Goal: Transaction & Acquisition: Purchase product/service

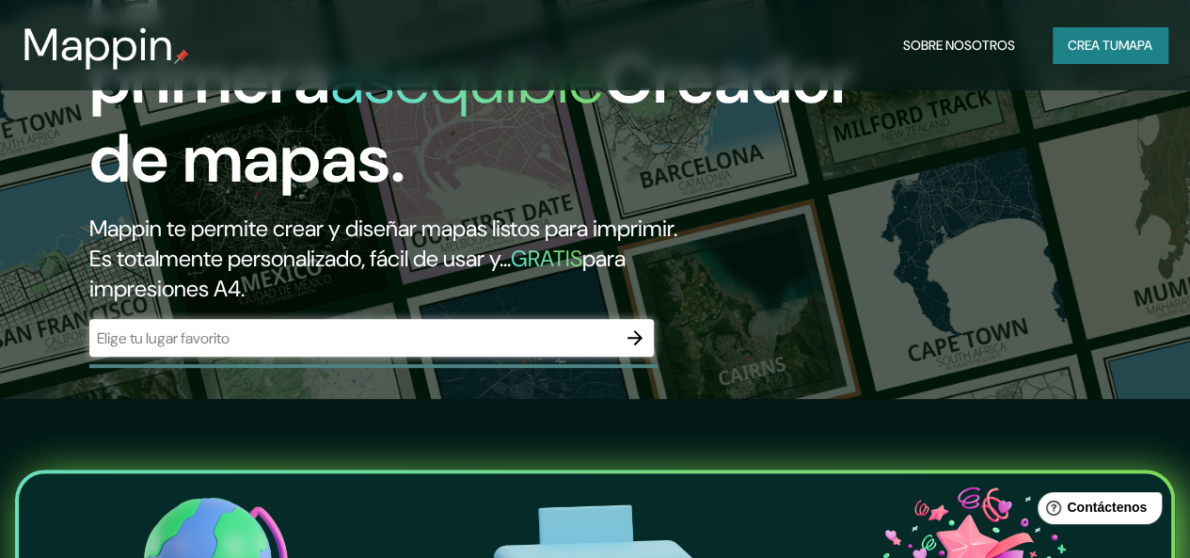
scroll to position [188, 0]
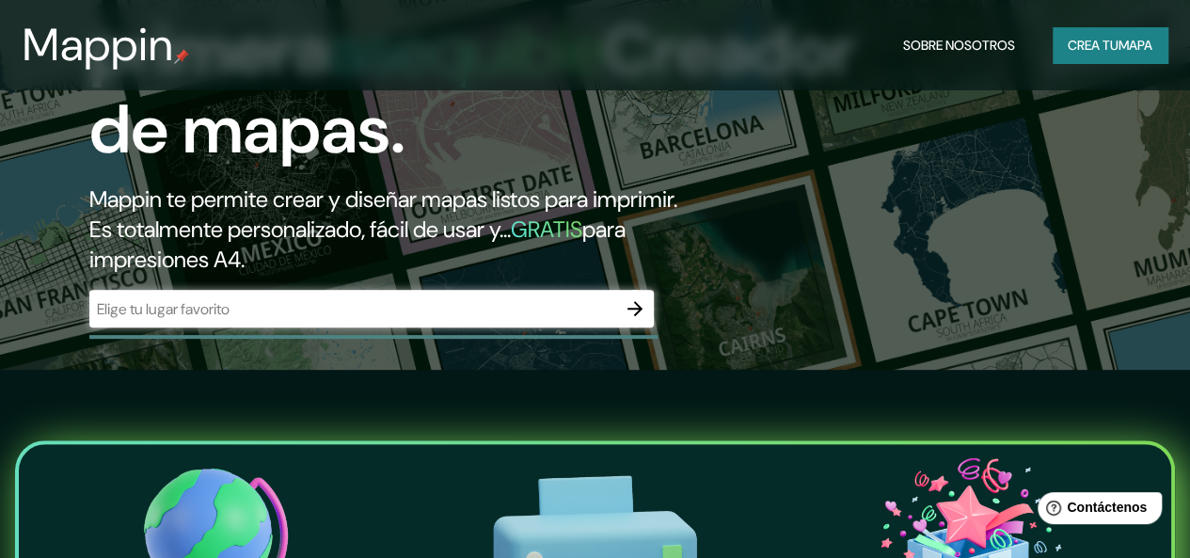
click at [617, 327] on button "button" at bounding box center [635, 309] width 38 height 38
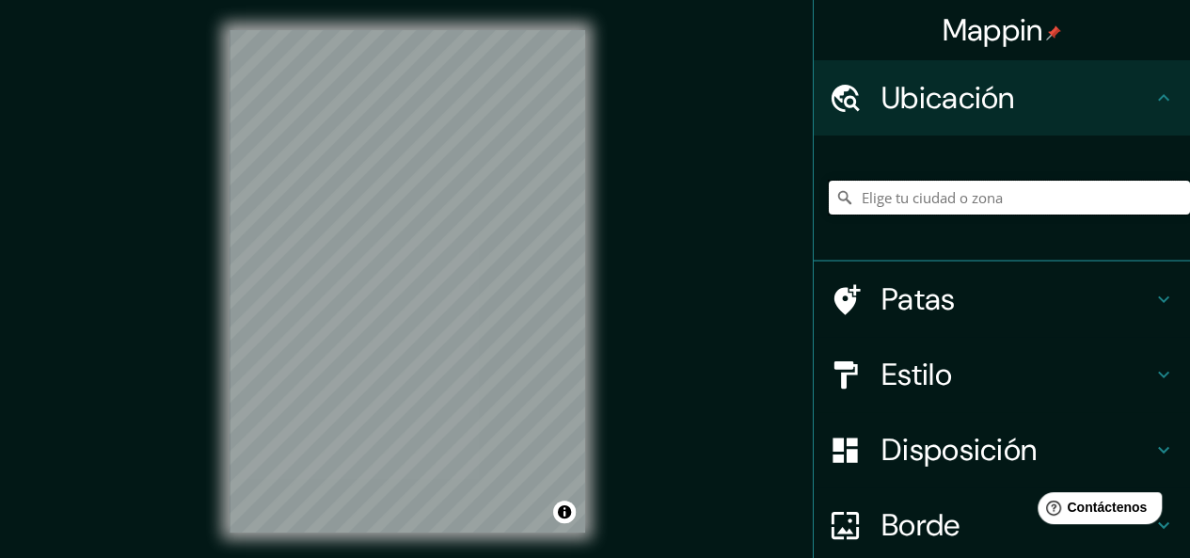
click at [935, 188] on input "Elige tu ciudad o zona" at bounding box center [1009, 198] width 361 height 34
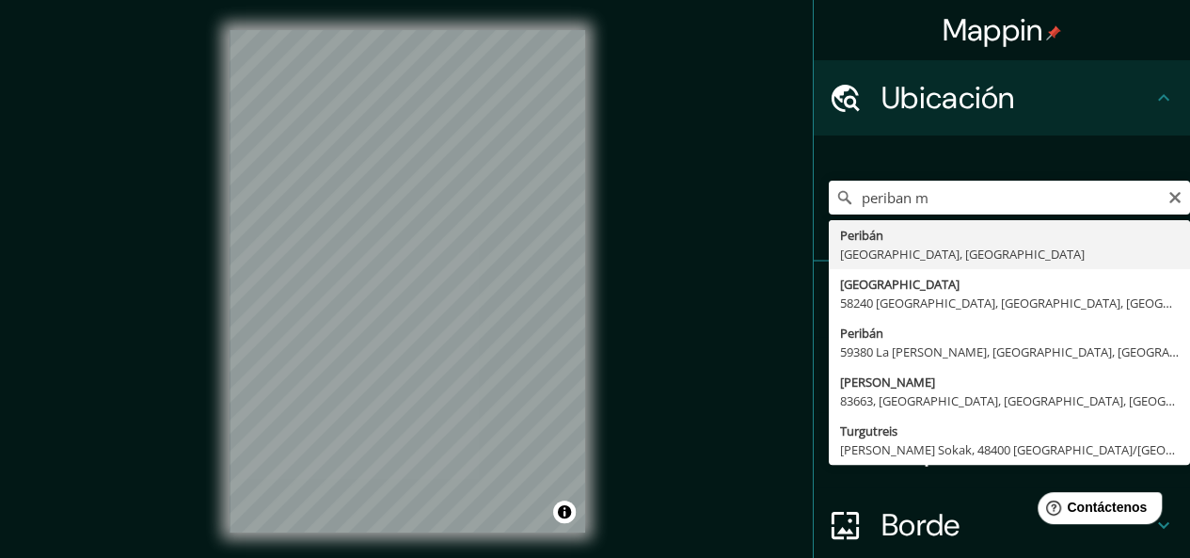
type input "[GEOGRAPHIC_DATA], [GEOGRAPHIC_DATA], [GEOGRAPHIC_DATA]"
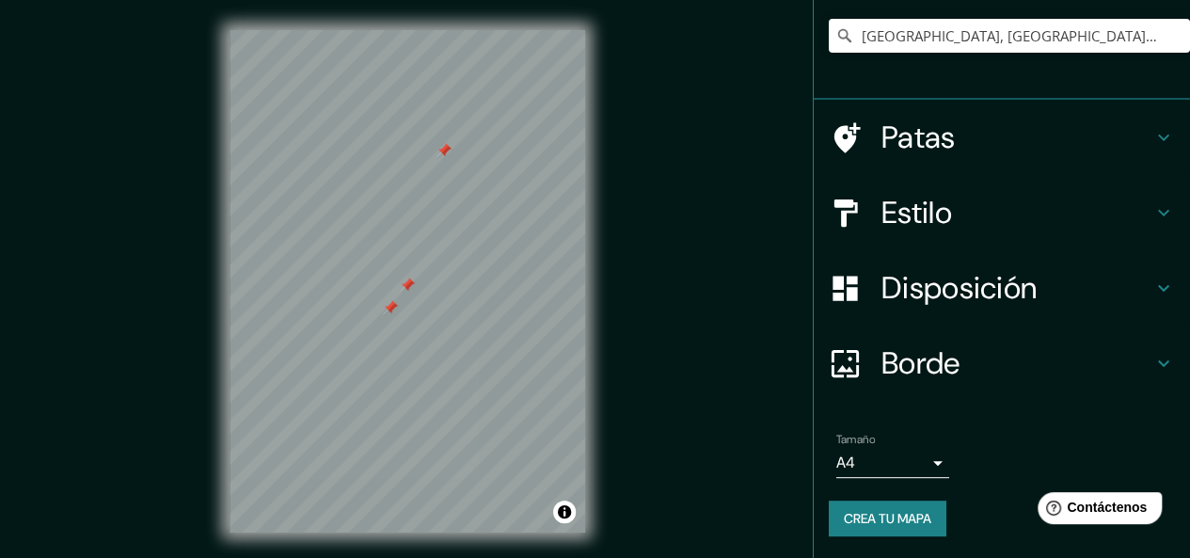
scroll to position [34, 0]
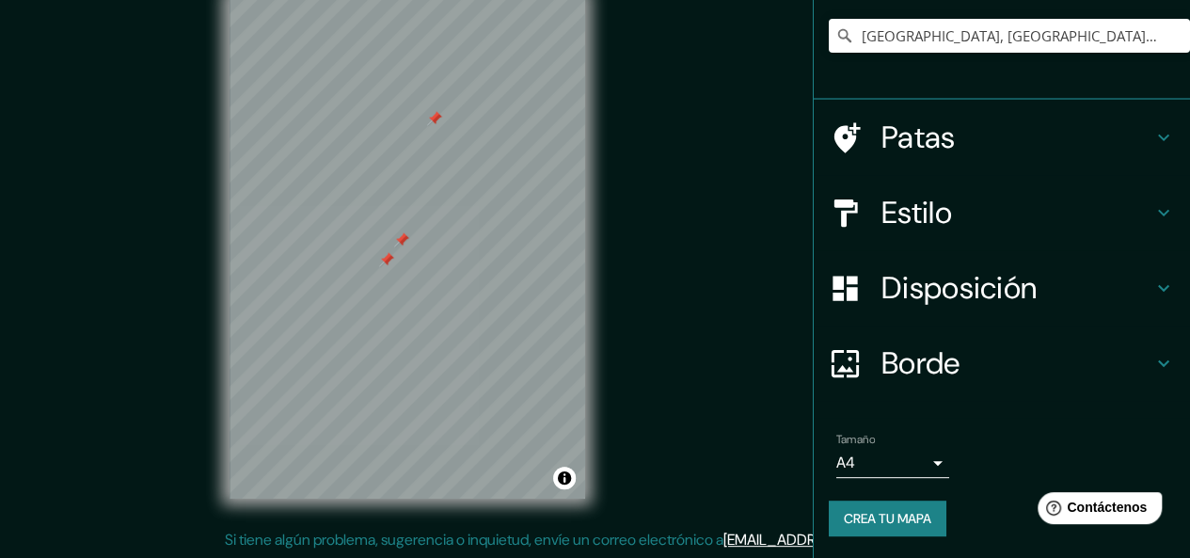
click at [394, 242] on div at bounding box center [401, 239] width 15 height 15
click at [388, 259] on div at bounding box center [386, 259] width 15 height 15
click at [436, 129] on div at bounding box center [432, 123] width 15 height 15
click at [404, 261] on div at bounding box center [402, 266] width 15 height 15
click at [404, 258] on div at bounding box center [399, 253] width 15 height 15
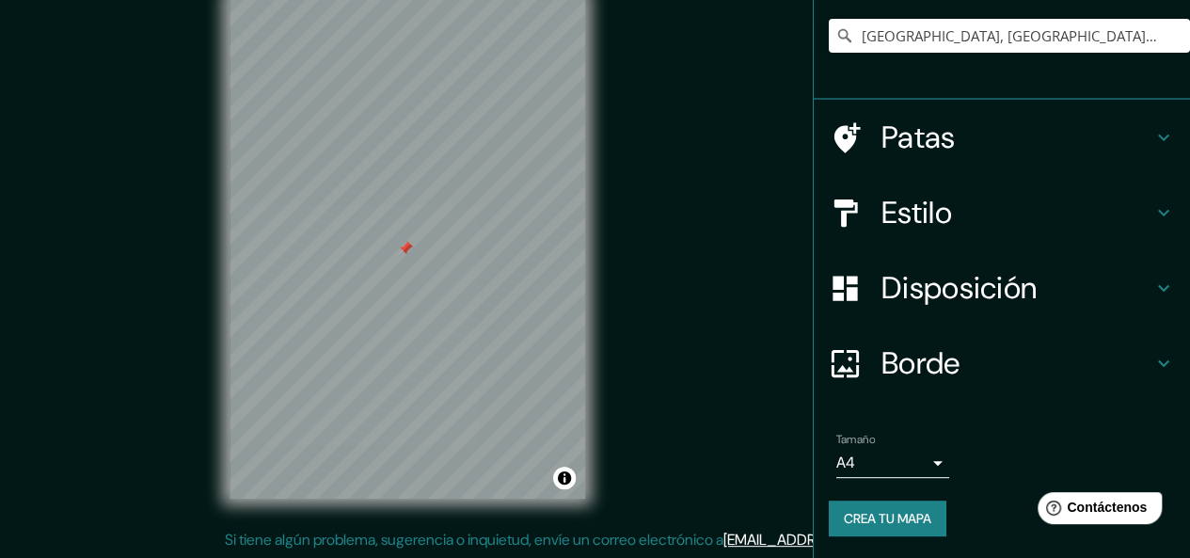
click at [406, 249] on div at bounding box center [405, 248] width 15 height 15
click at [899, 200] on font "Estilo" at bounding box center [916, 213] width 71 height 40
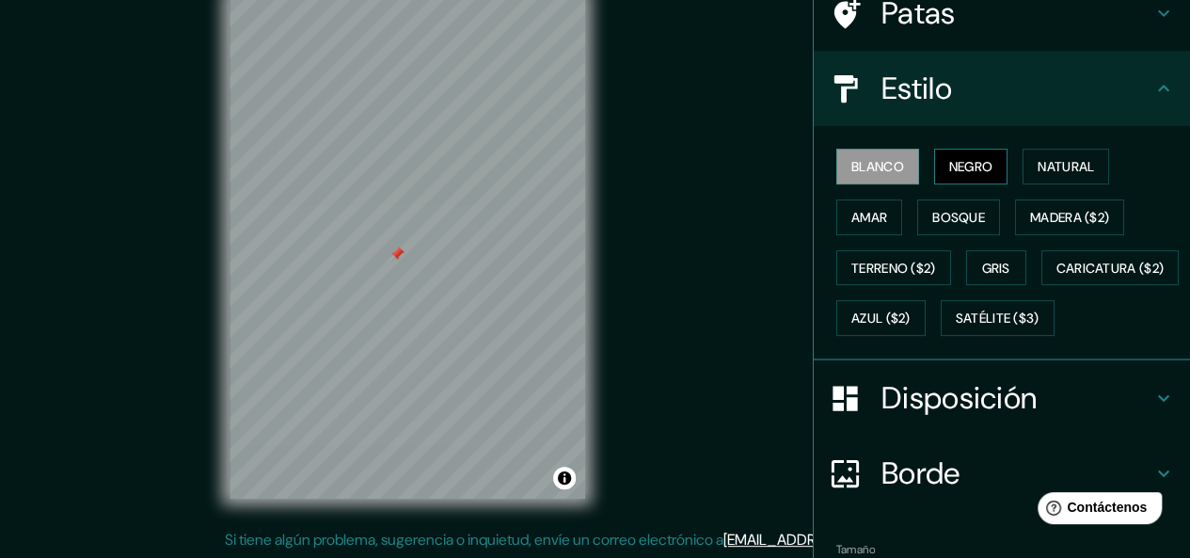
click at [950, 161] on font "Negro" at bounding box center [971, 166] width 44 height 17
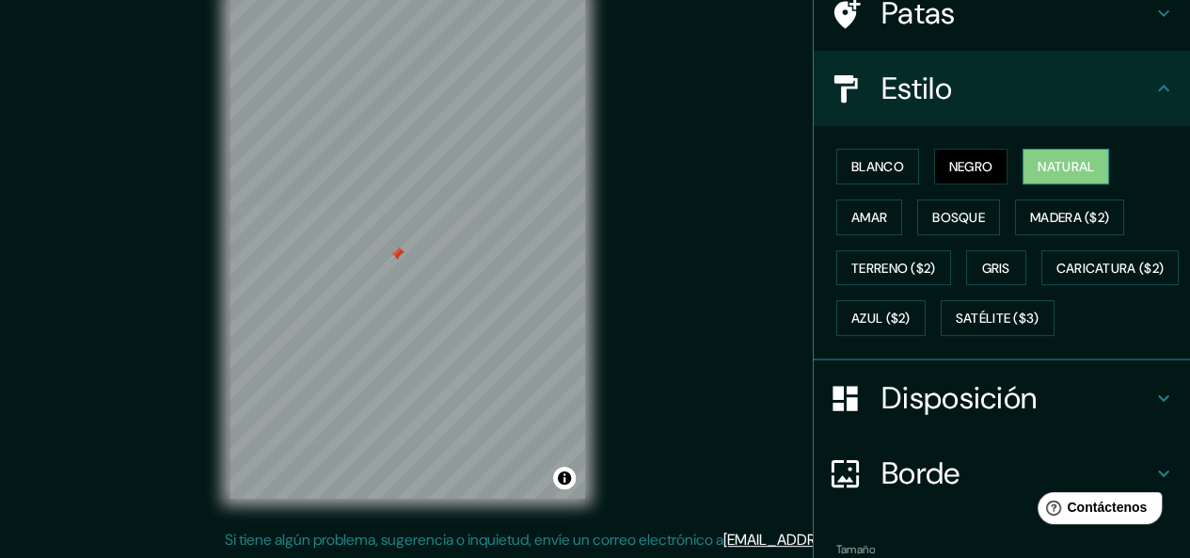
click at [1022, 162] on button "Natural" at bounding box center [1065, 167] width 87 height 36
click at [851, 210] on font "Amar" at bounding box center [869, 217] width 36 height 17
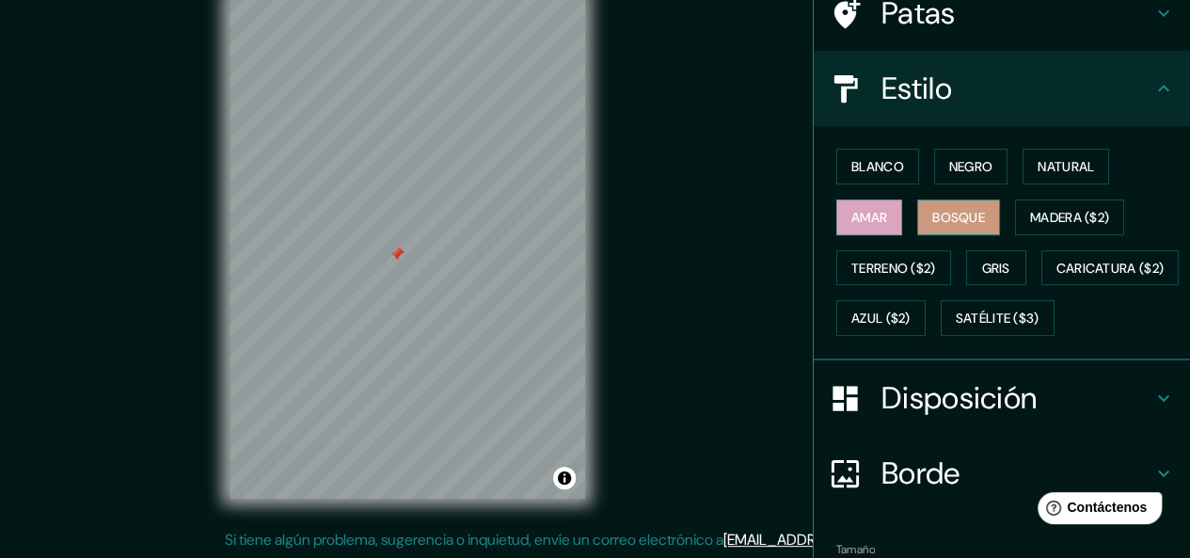
click at [946, 205] on font "Bosque" at bounding box center [958, 217] width 53 height 24
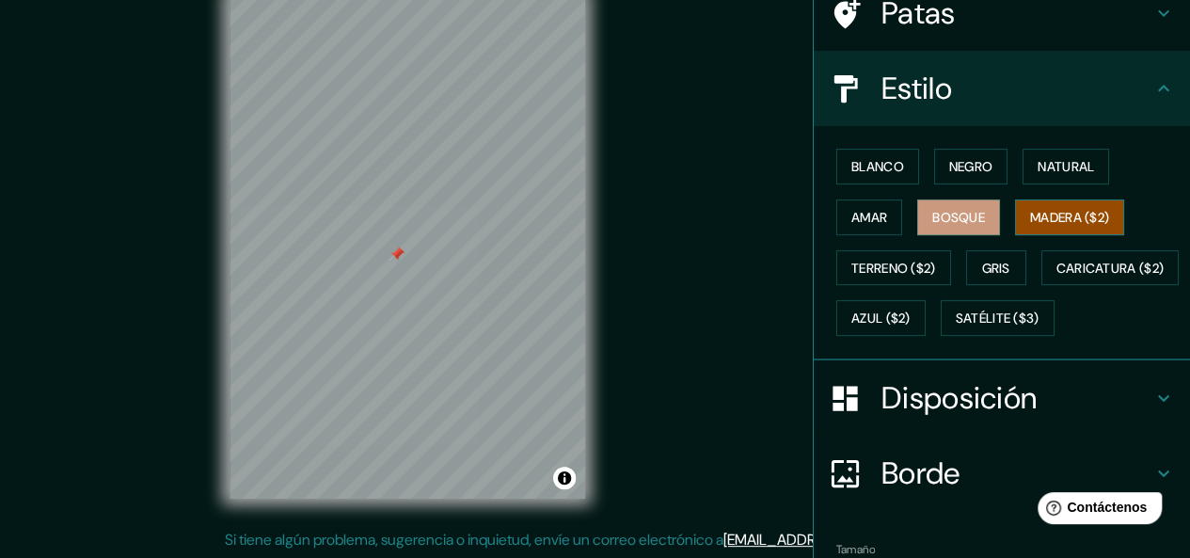
click at [1015, 206] on button "Madera ($2)" at bounding box center [1069, 217] width 109 height 36
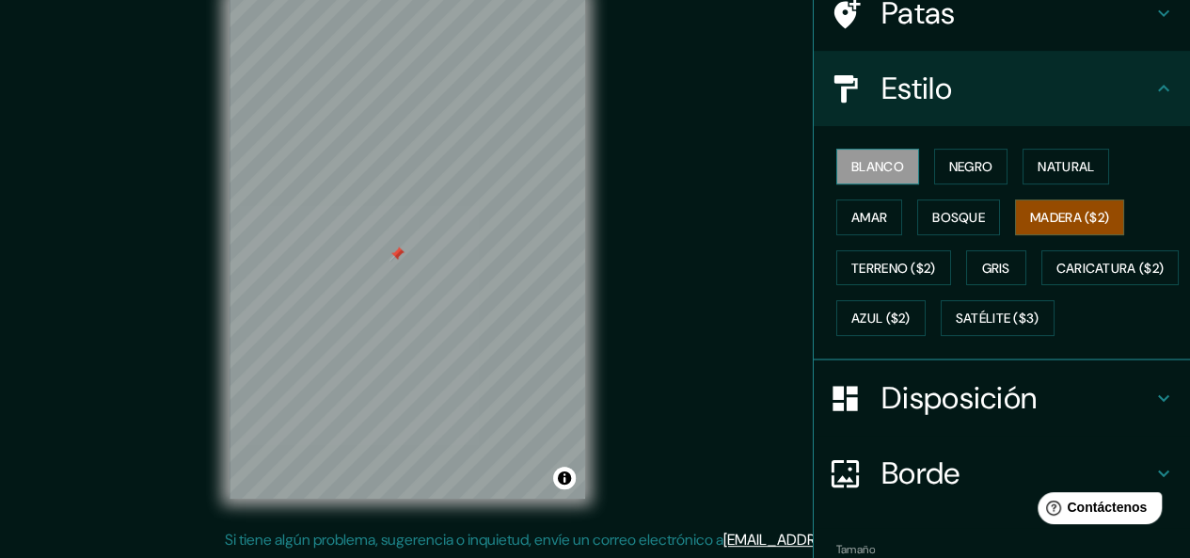
click at [881, 165] on font "Blanco" at bounding box center [877, 166] width 53 height 17
click at [954, 106] on h4 "Estilo" at bounding box center [1016, 89] width 271 height 38
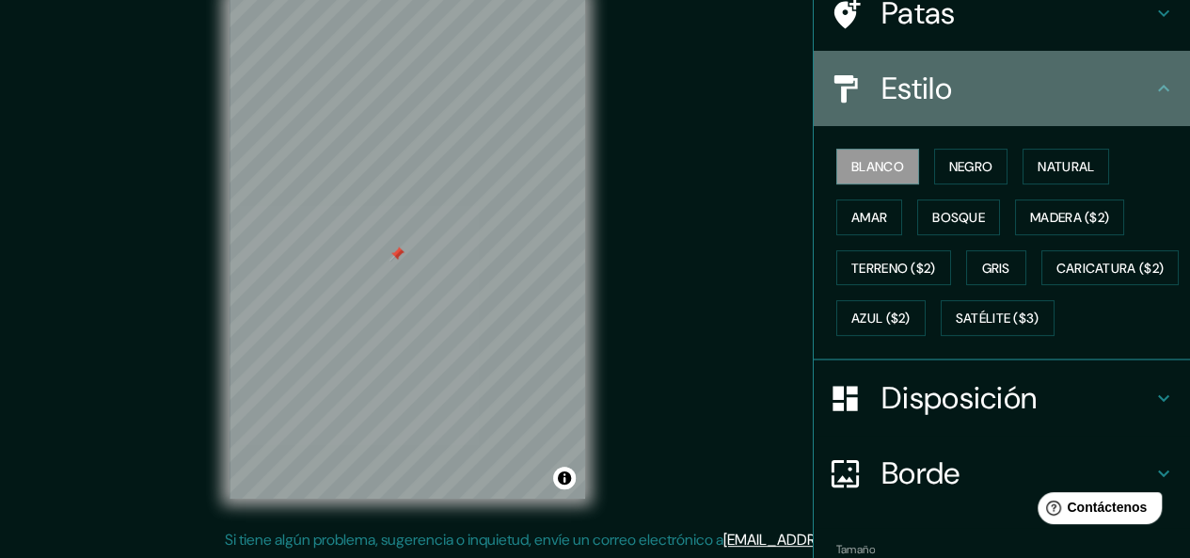
click at [1159, 87] on icon at bounding box center [1163, 88] width 23 height 23
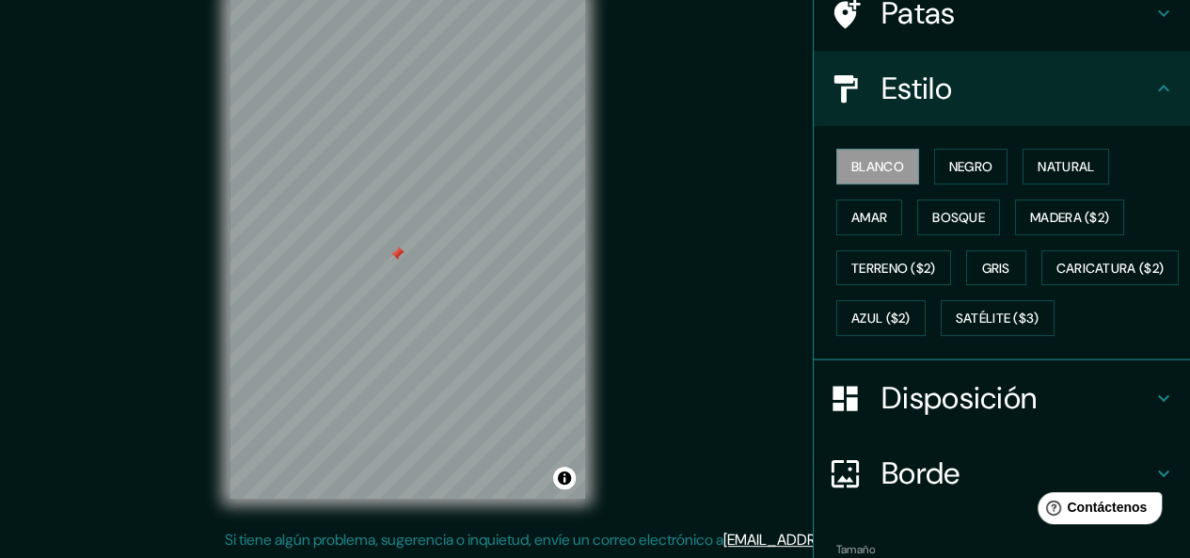
click at [1152, 91] on icon at bounding box center [1163, 88] width 23 height 23
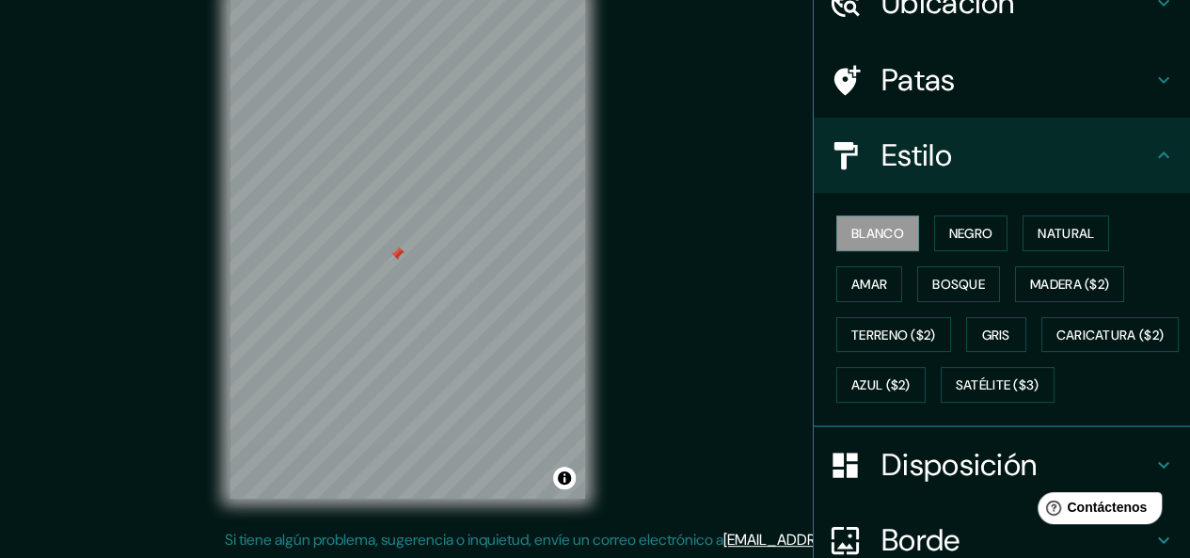
scroll to position [68, 0]
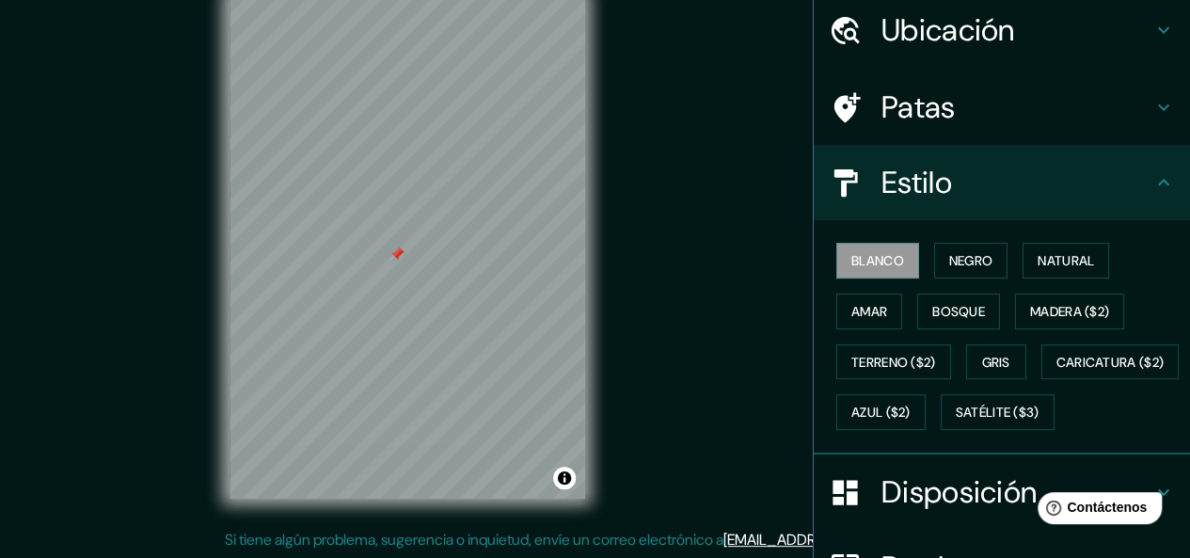
click at [978, 122] on h4 "Patas" at bounding box center [1016, 107] width 271 height 38
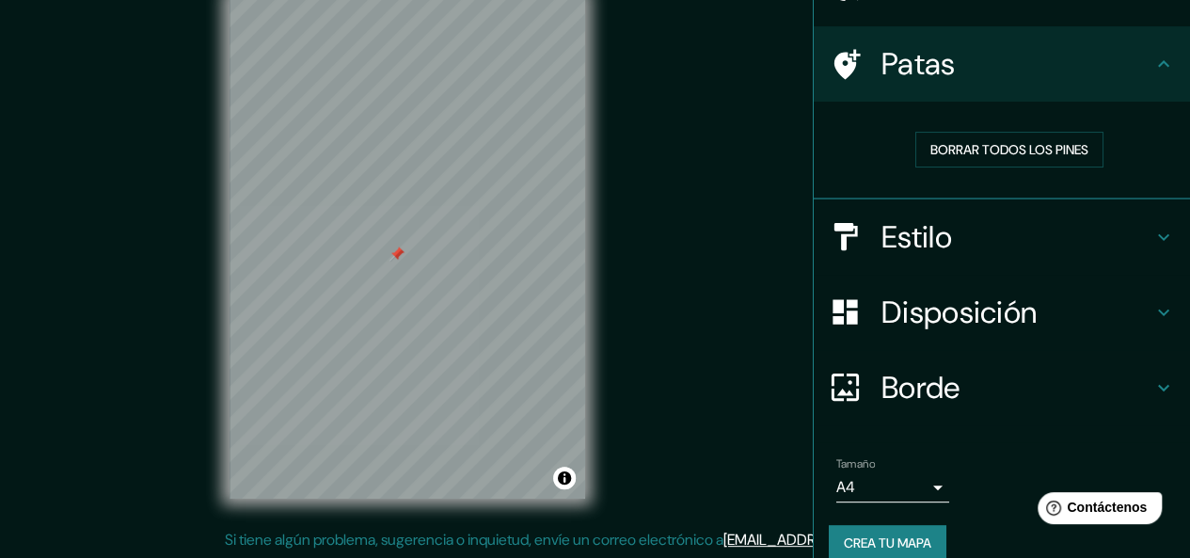
scroll to position [134, 0]
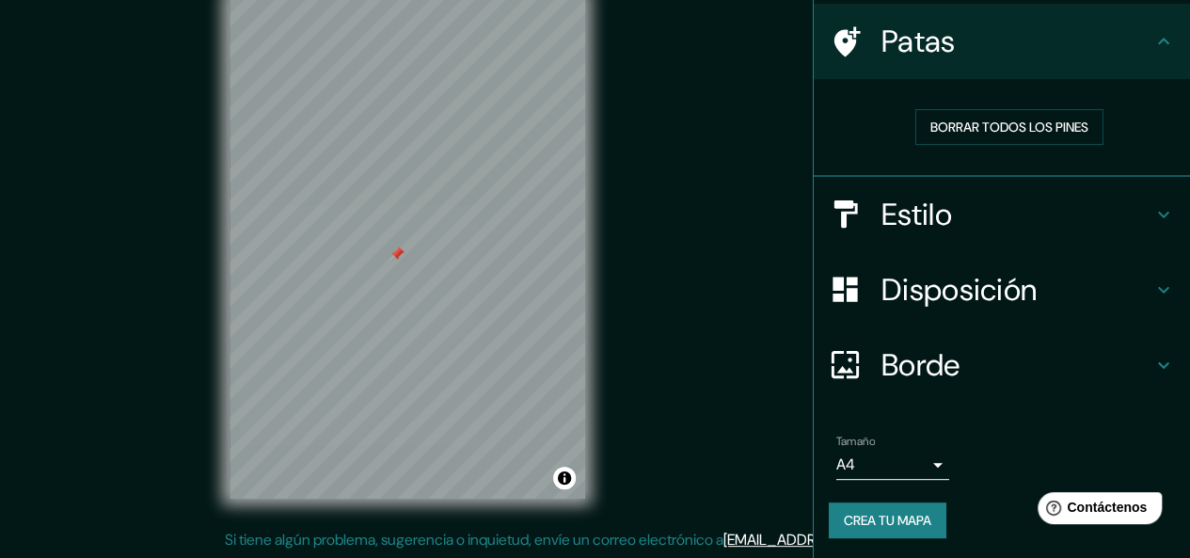
click at [972, 283] on font "Disposición" at bounding box center [958, 290] width 155 height 40
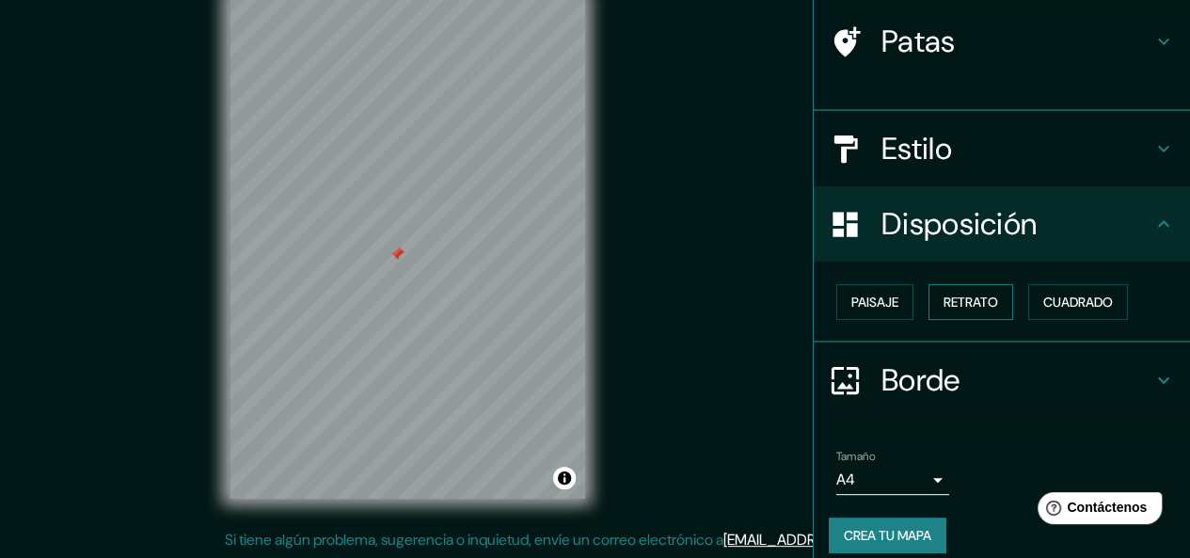
scroll to position [119, 0]
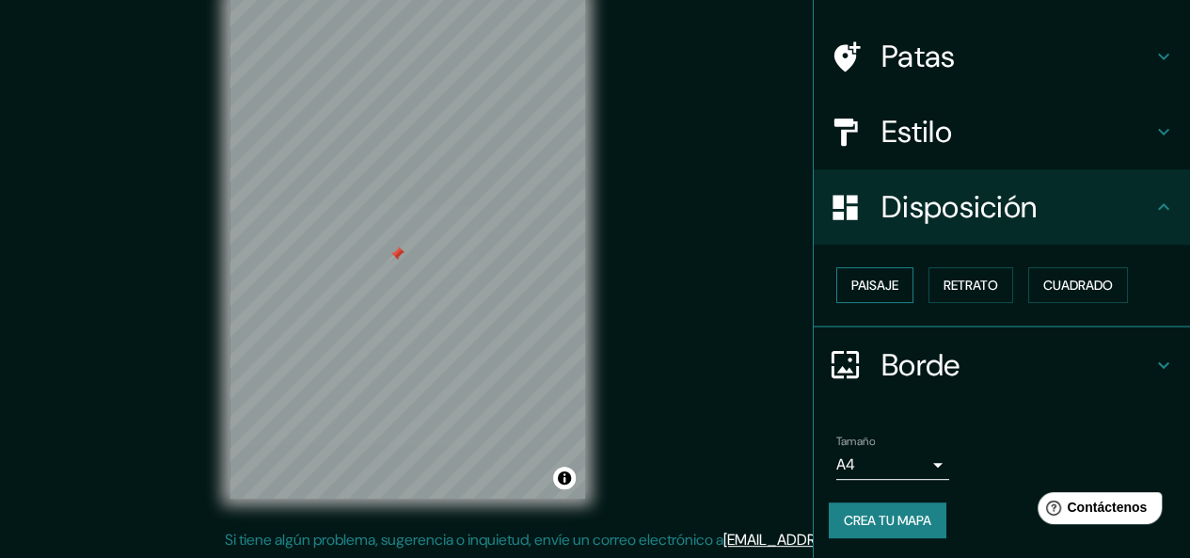
click at [858, 281] on font "Paisaje" at bounding box center [874, 285] width 47 height 17
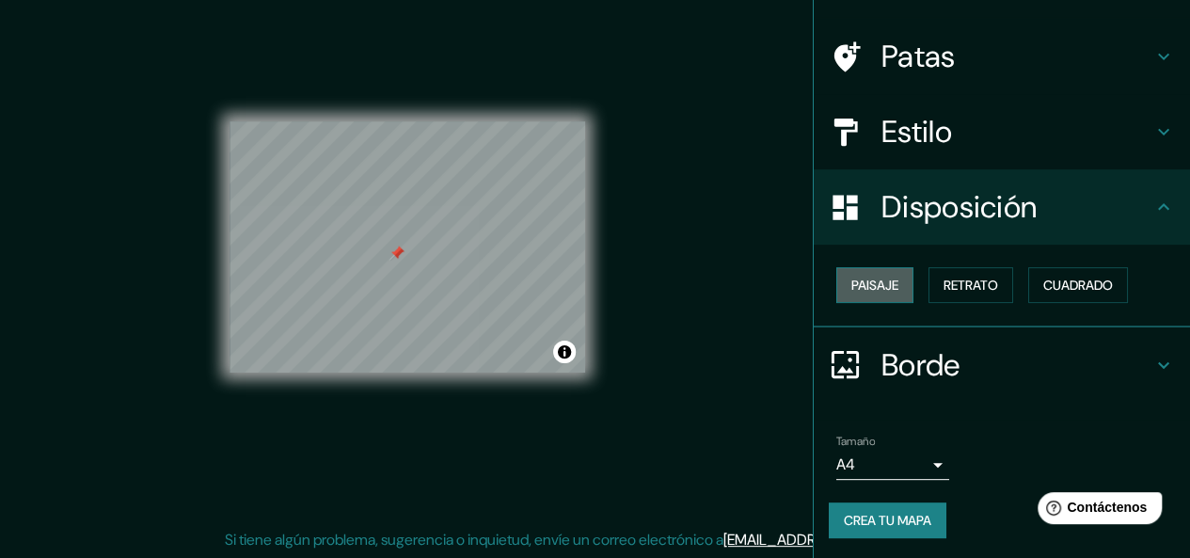
click at [858, 281] on font "Paisaje" at bounding box center [874, 285] width 47 height 17
click at [943, 282] on font "Retrato" at bounding box center [970, 285] width 55 height 17
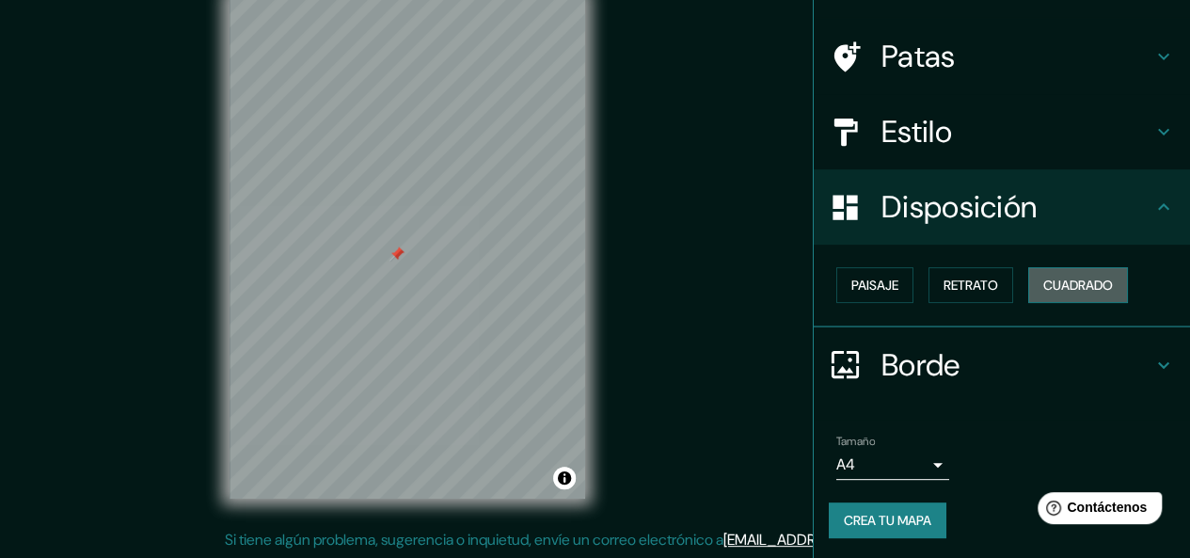
click at [1043, 282] on font "Cuadrado" at bounding box center [1078, 285] width 70 height 17
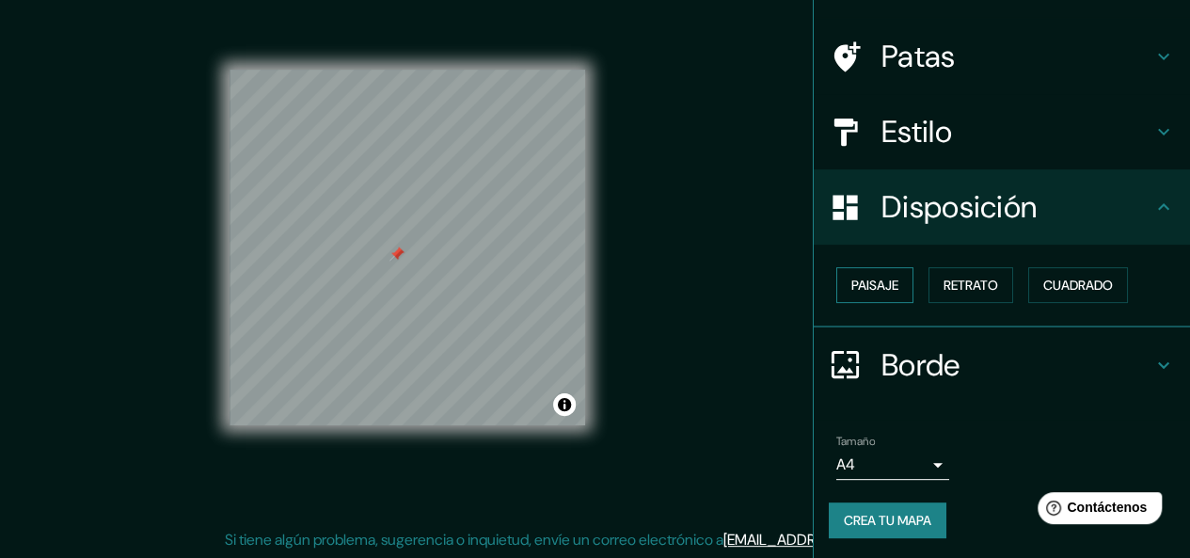
click at [882, 277] on font "Paisaje" at bounding box center [874, 285] width 47 height 17
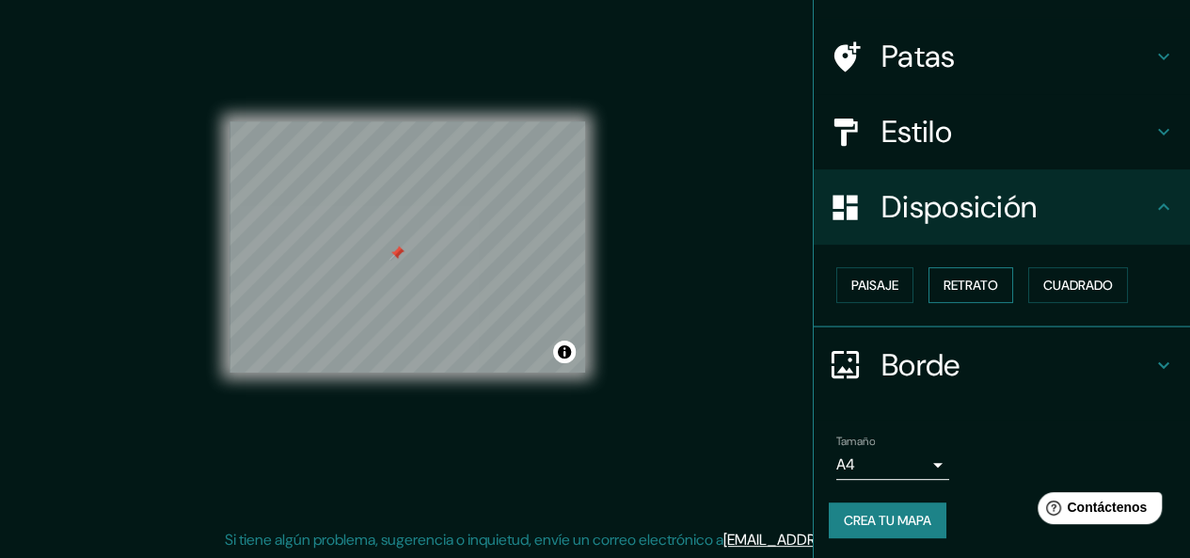
click at [973, 280] on font "Retrato" at bounding box center [970, 285] width 55 height 17
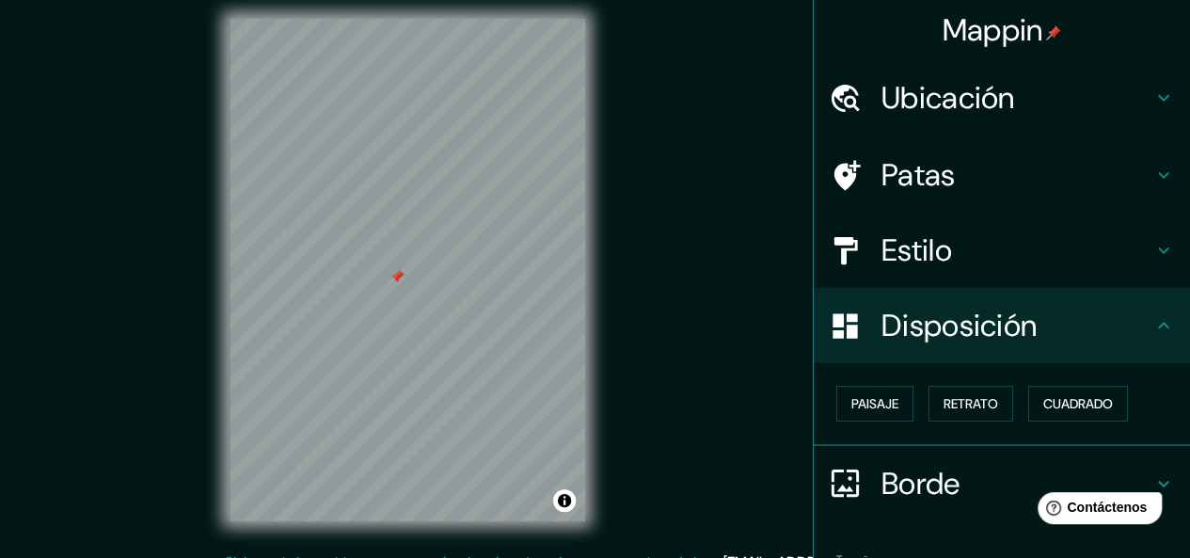
scroll to position [0, 0]
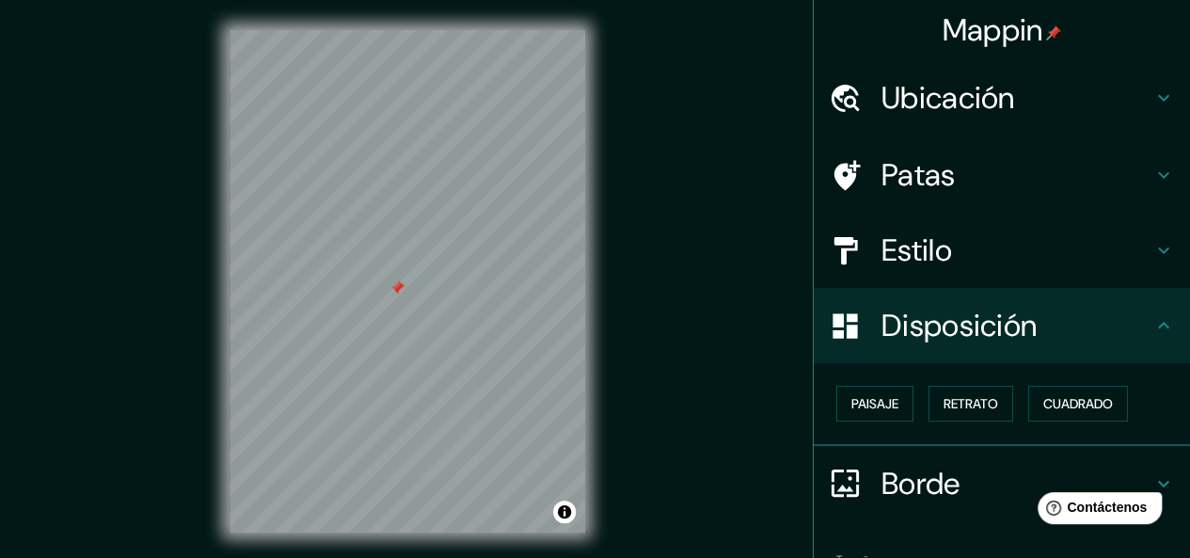
click at [956, 100] on font "Ubicación" at bounding box center [948, 98] width 134 height 40
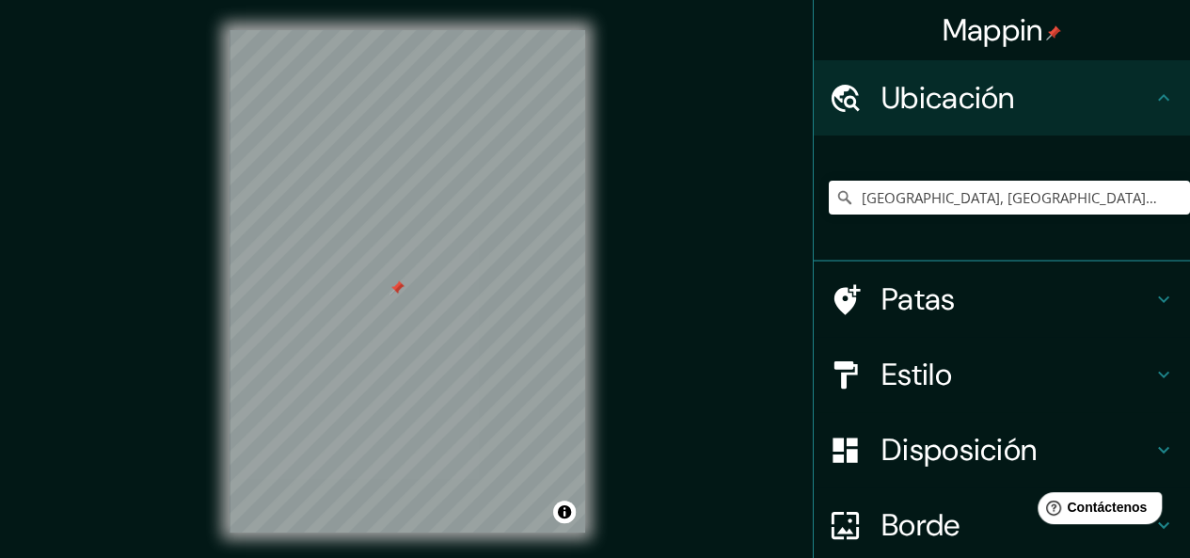
click at [956, 100] on font "Ubicación" at bounding box center [948, 98] width 134 height 40
click at [1156, 92] on icon at bounding box center [1163, 98] width 23 height 23
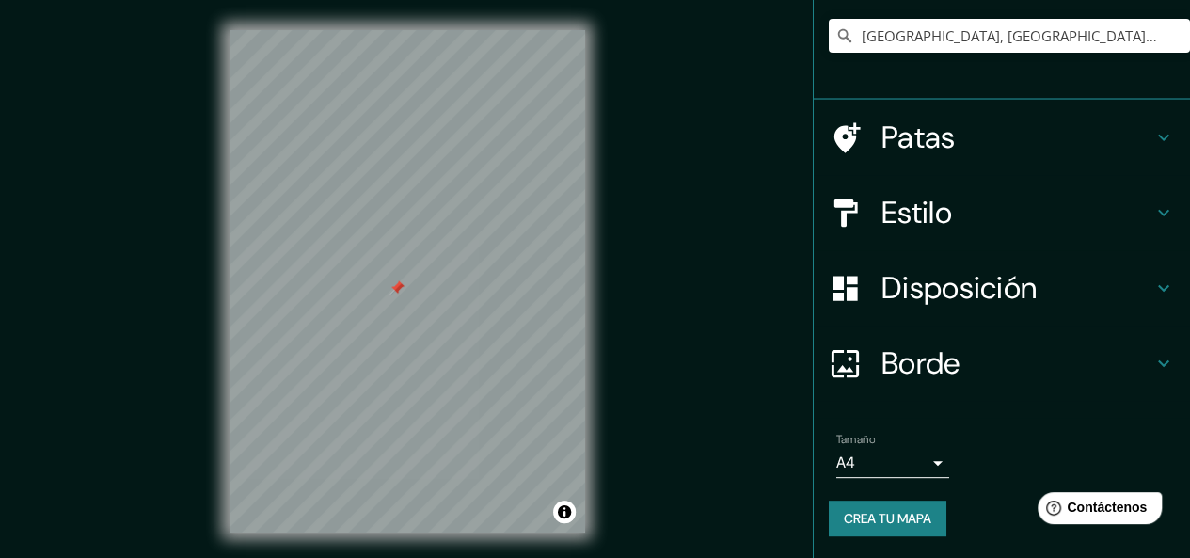
scroll to position [34, 0]
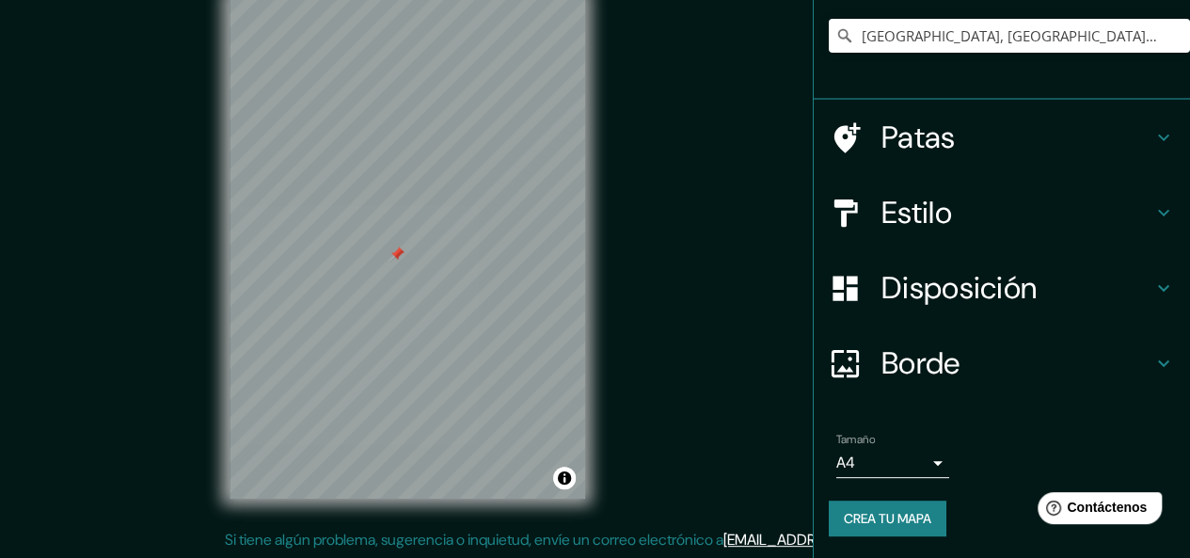
click at [853, 520] on font "Crea tu mapa" at bounding box center [887, 518] width 87 height 17
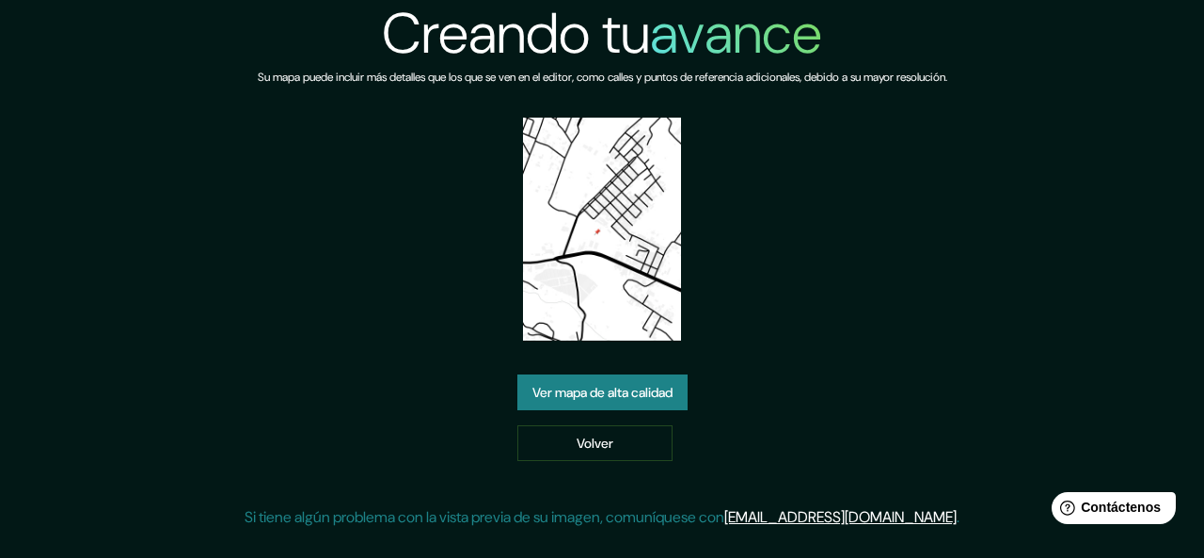
click at [659, 398] on font "Ver mapa de alta calidad" at bounding box center [602, 392] width 140 height 17
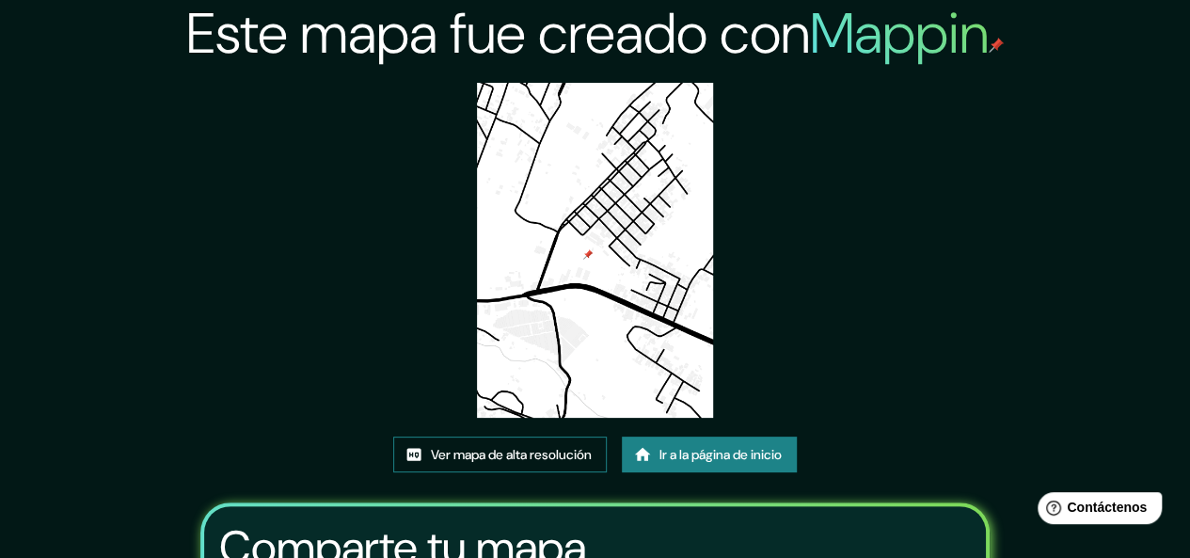
click at [544, 452] on font "Ver mapa de alta resolución" at bounding box center [511, 454] width 161 height 17
